Goal: Check status: Check status

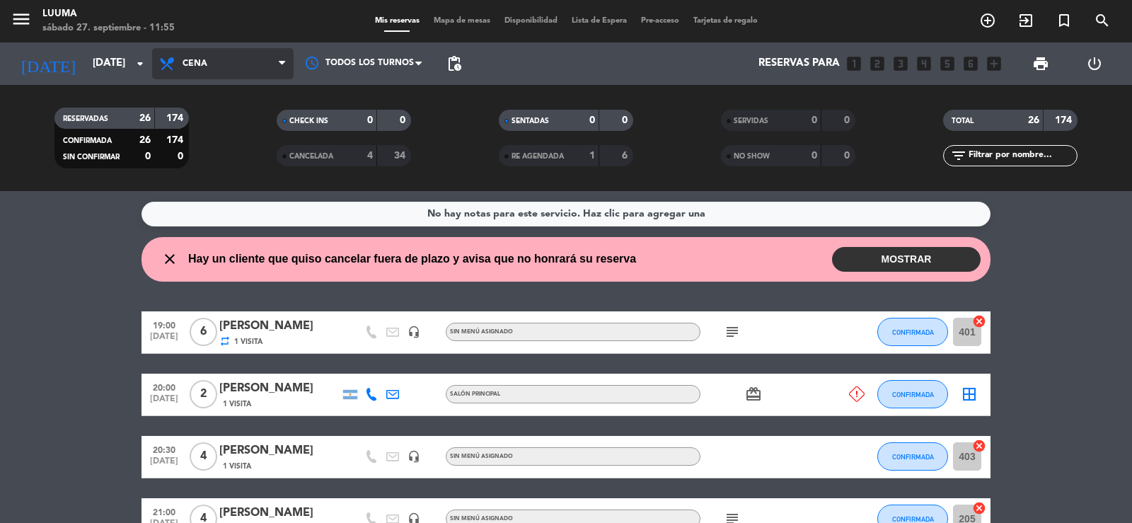
click at [211, 67] on span "Cena" at bounding box center [222, 63] width 141 height 31
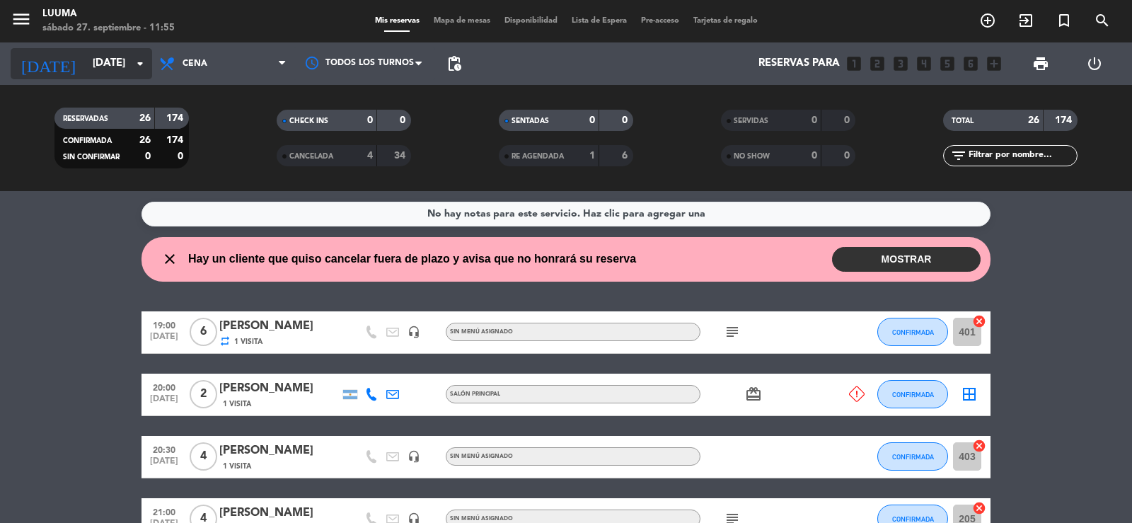
click at [124, 68] on input "[DATE]" at bounding box center [154, 63] width 137 height 27
click at [106, 58] on input "[DATE]" at bounding box center [154, 63] width 137 height 27
click at [139, 62] on icon "arrow_drop_down" at bounding box center [140, 63] width 17 height 17
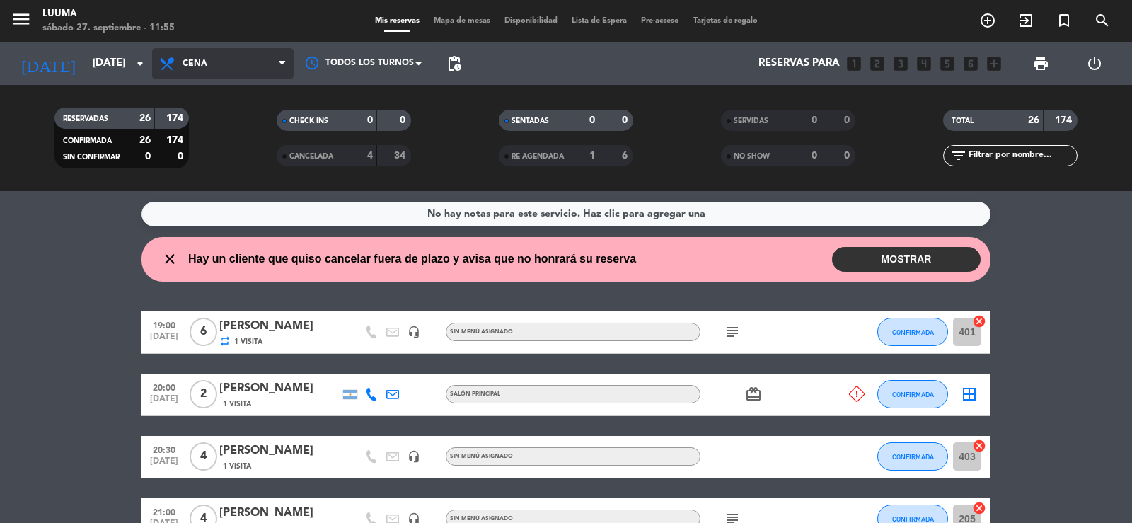
click at [208, 63] on span "Cena" at bounding box center [222, 63] width 141 height 31
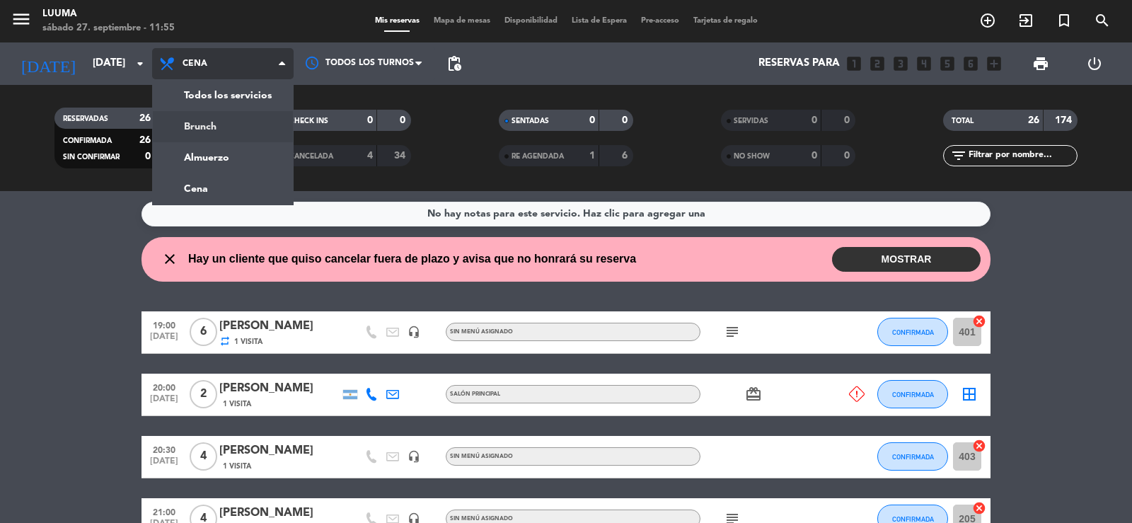
click at [214, 120] on div "menu Luuma [DATE] 27. septiembre - 11:55 Mis reservas Mapa de mesas Disponibili…" at bounding box center [566, 95] width 1132 height 191
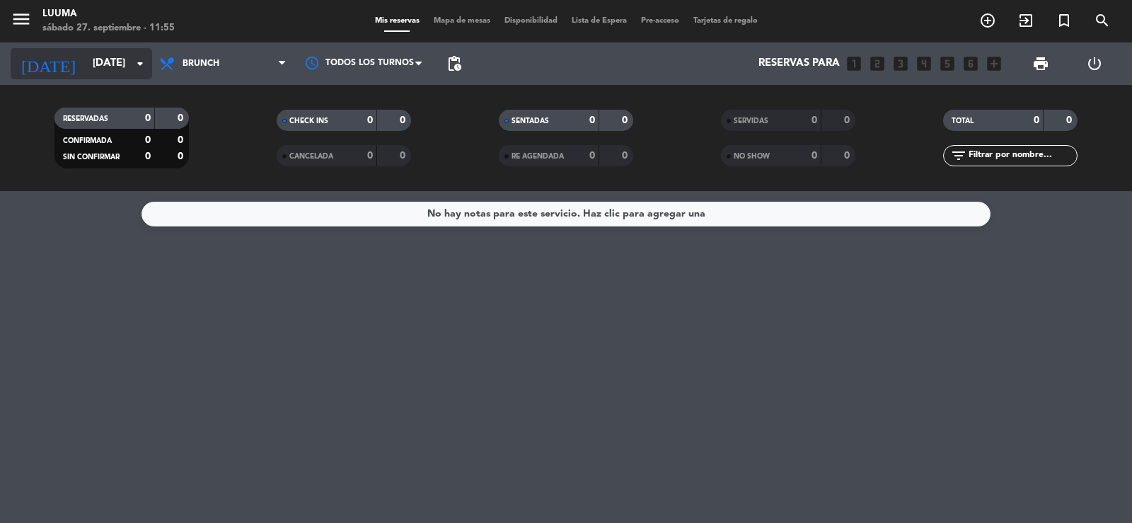
click at [129, 66] on input "[DATE]" at bounding box center [154, 63] width 137 height 27
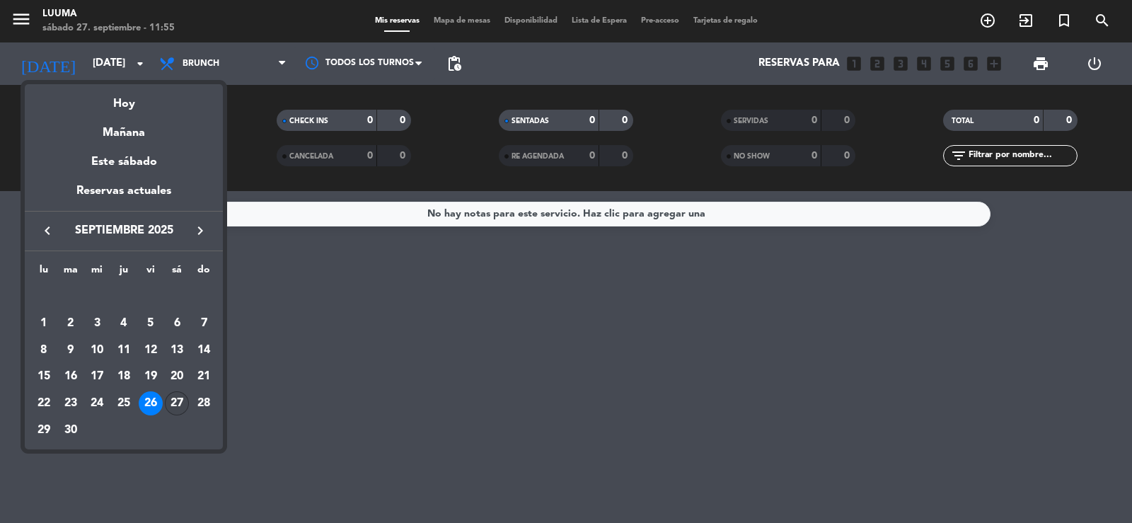
click at [174, 397] on div "27" at bounding box center [177, 403] width 24 height 24
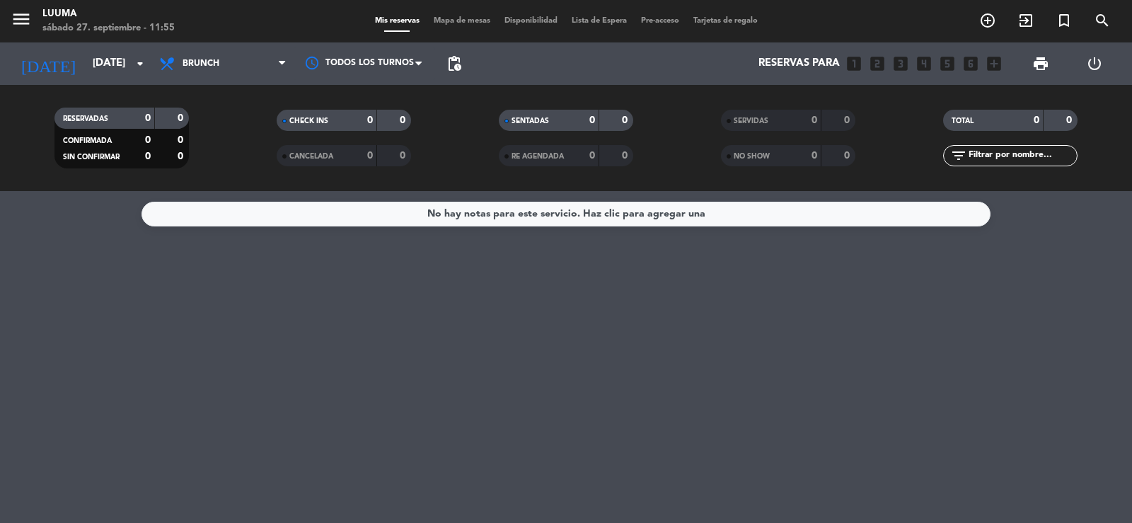
type input "[DATE]"
